Goal: Navigation & Orientation: Find specific page/section

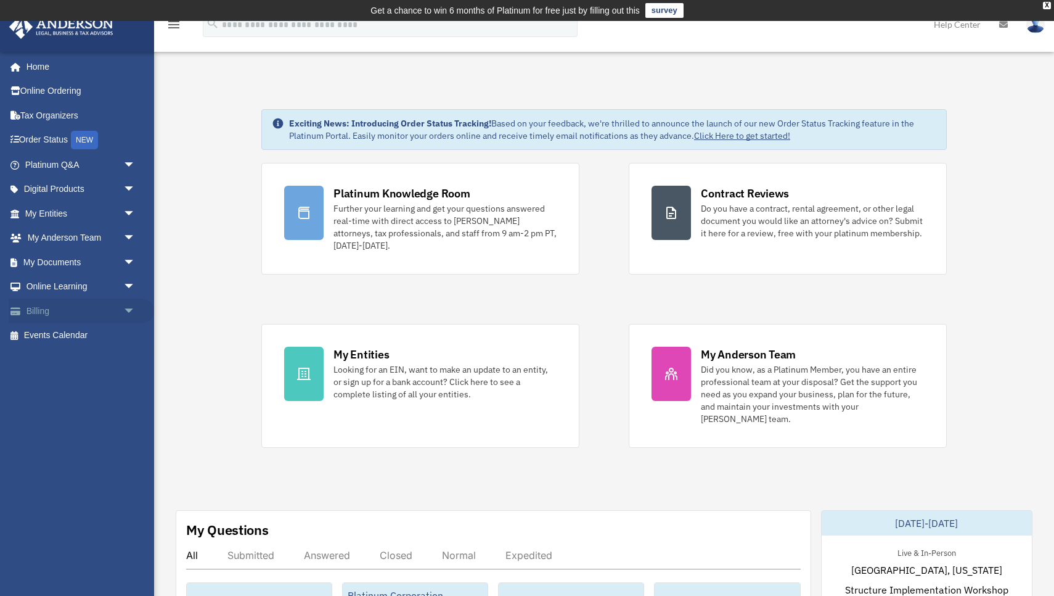
click at [123, 303] on span "arrow_drop_down" at bounding box center [135, 310] width 25 height 25
click at [134, 281] on span "arrow_drop_down" at bounding box center [135, 286] width 25 height 25
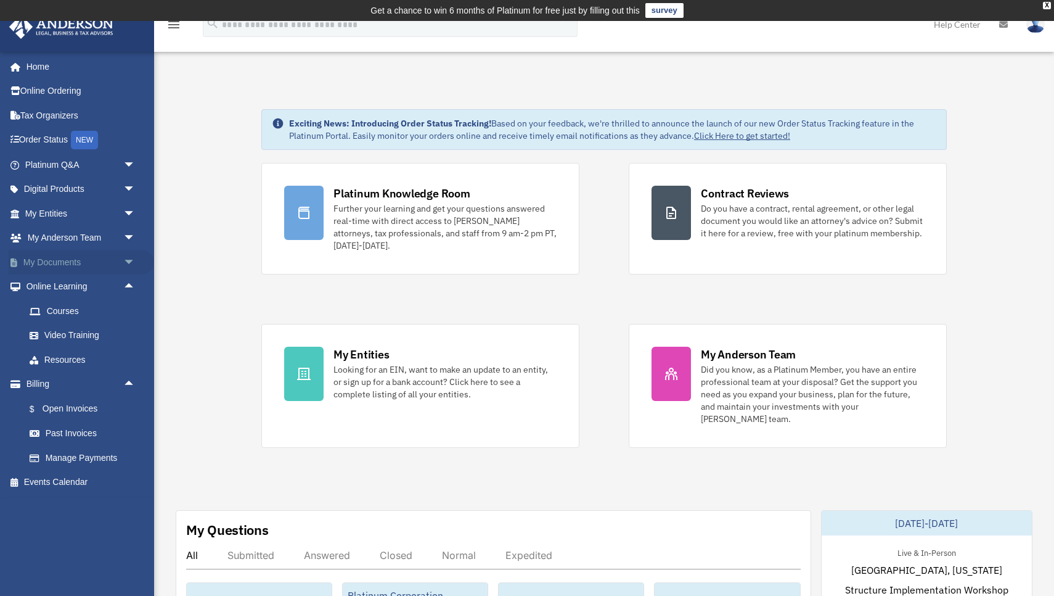
click at [133, 258] on span "arrow_drop_down" at bounding box center [135, 262] width 25 height 25
click at [56, 282] on link "Box" at bounding box center [85, 286] width 137 height 25
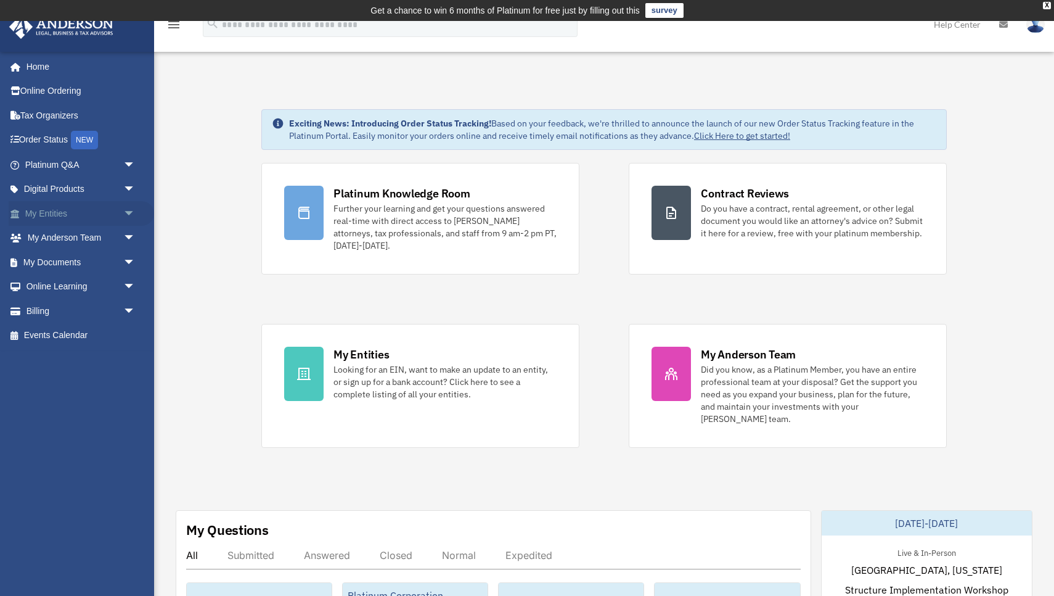
click at [133, 208] on span "arrow_drop_down" at bounding box center [135, 213] width 25 height 25
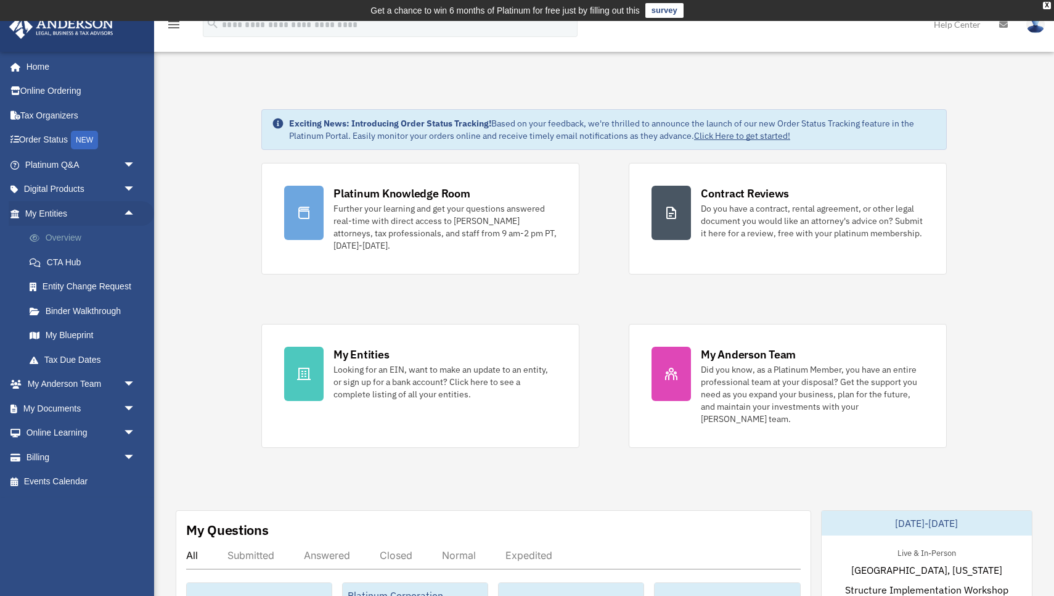
click at [73, 234] on link "Overview" at bounding box center [85, 238] width 137 height 25
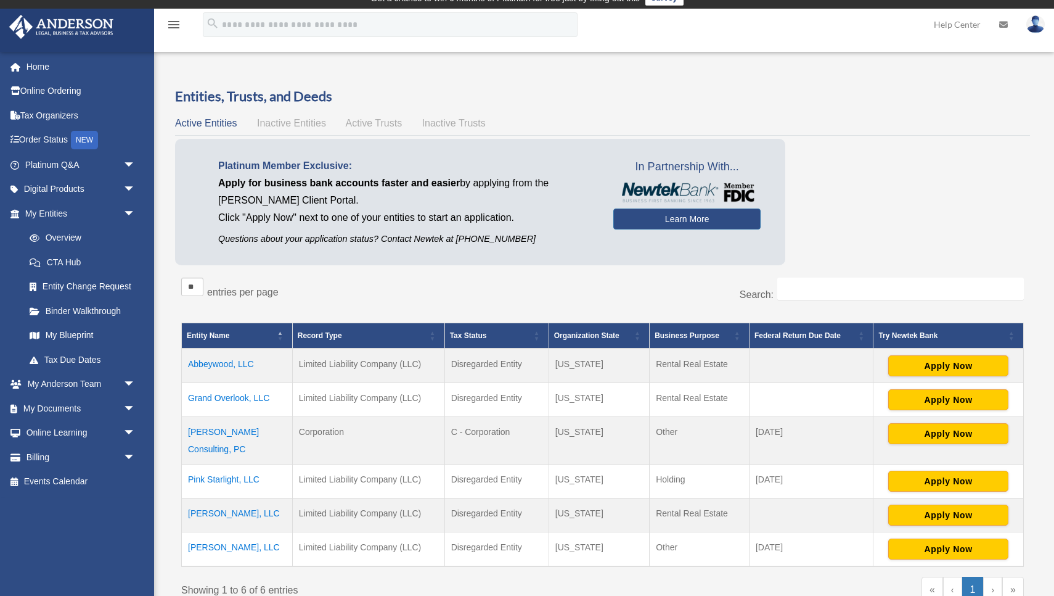
scroll to position [14, 0]
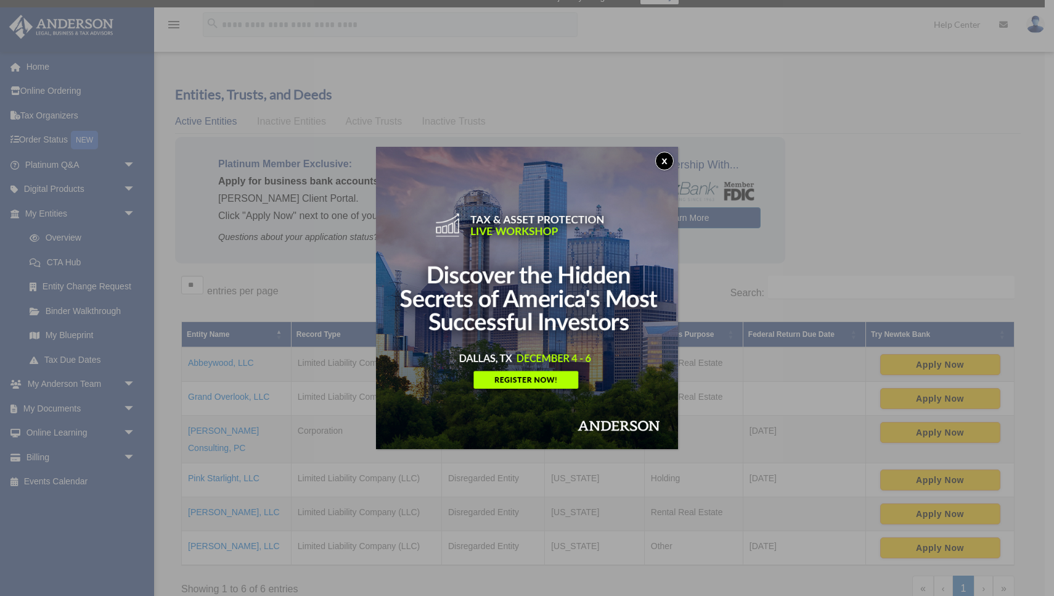
click at [666, 155] on button "x" at bounding box center [664, 161] width 18 height 18
